Goal: Navigation & Orientation: Find specific page/section

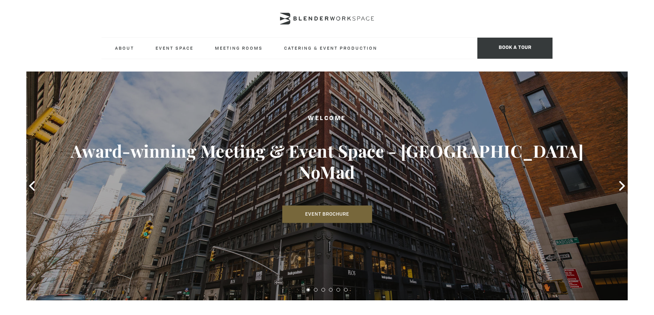
scroll to position [2, 0]
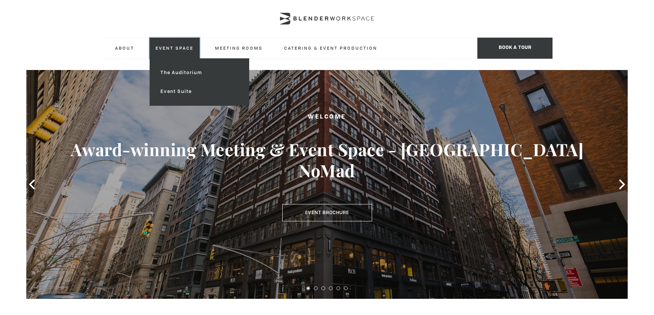
click at [162, 47] on link "Event Space" at bounding box center [175, 48] width 50 height 21
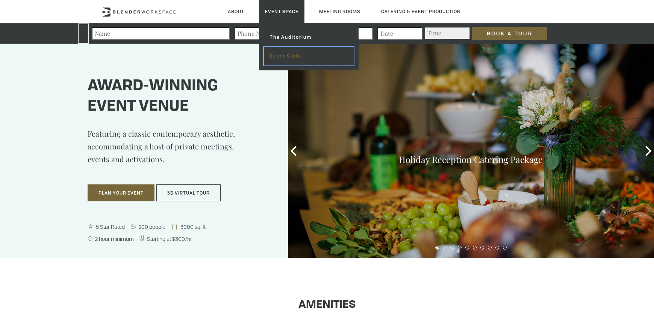
click at [279, 54] on link "Event Suite" at bounding box center [309, 56] width 90 height 19
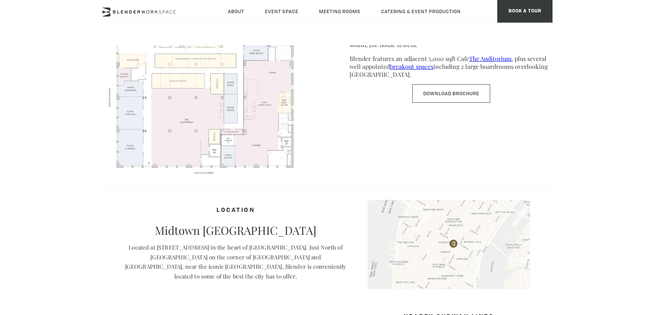
scroll to position [452, 0]
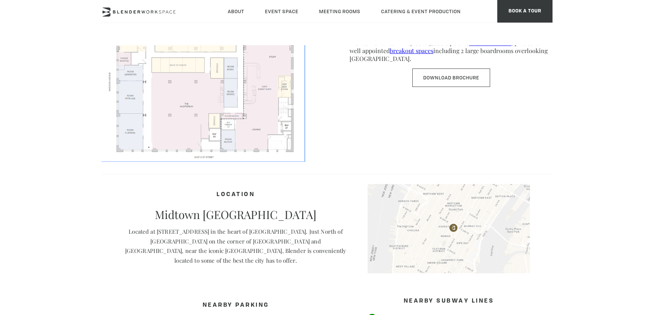
click at [251, 118] on img at bounding box center [202, 72] width 203 height 176
